Goal: Find specific page/section: Find specific page/section

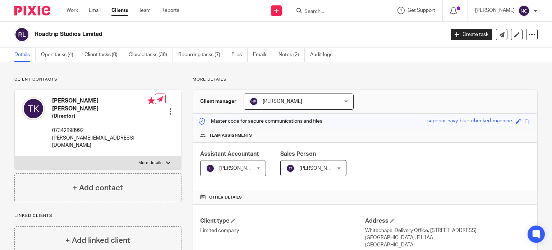
paste input "Dr [PERSON_NAME]"
click at [315, 11] on input "Dr [PERSON_NAME]" at bounding box center [335, 12] width 65 height 6
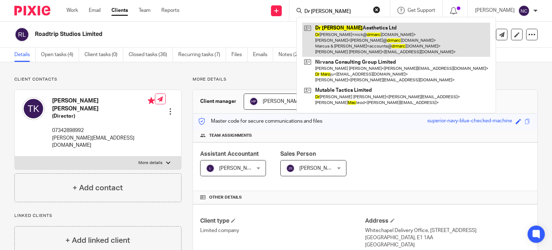
type input "Dr [PERSON_NAME]"
click at [328, 27] on link at bounding box center [396, 40] width 188 height 34
